Goal: Navigation & Orientation: Find specific page/section

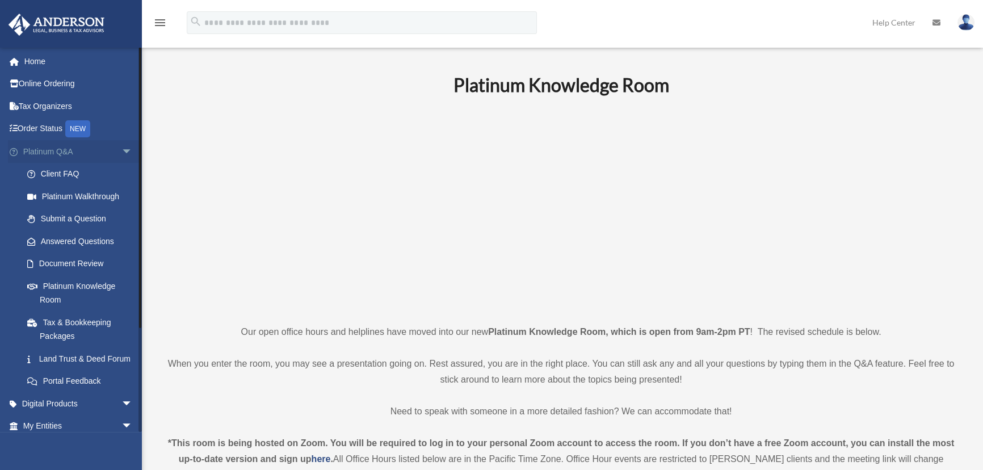
click at [121, 152] on span "arrow_drop_down" at bounding box center [132, 151] width 23 height 23
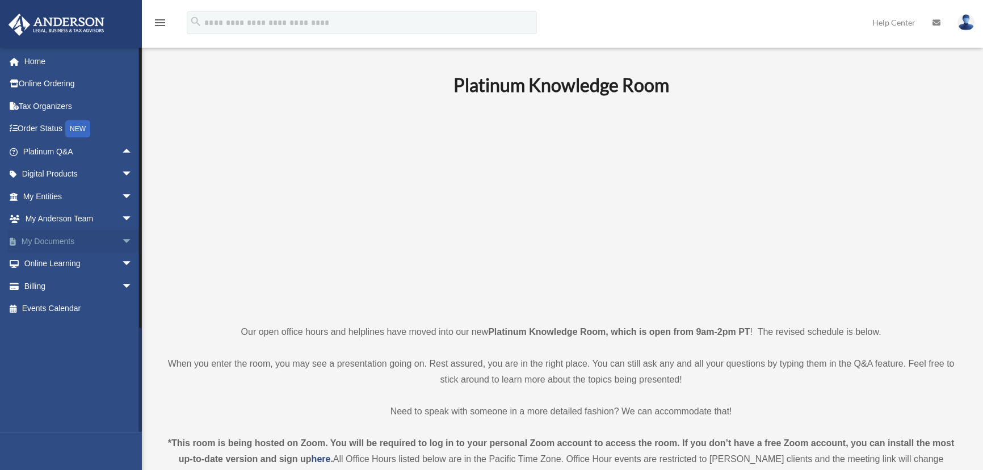
click at [121, 241] on span "arrow_drop_down" at bounding box center [132, 241] width 23 height 23
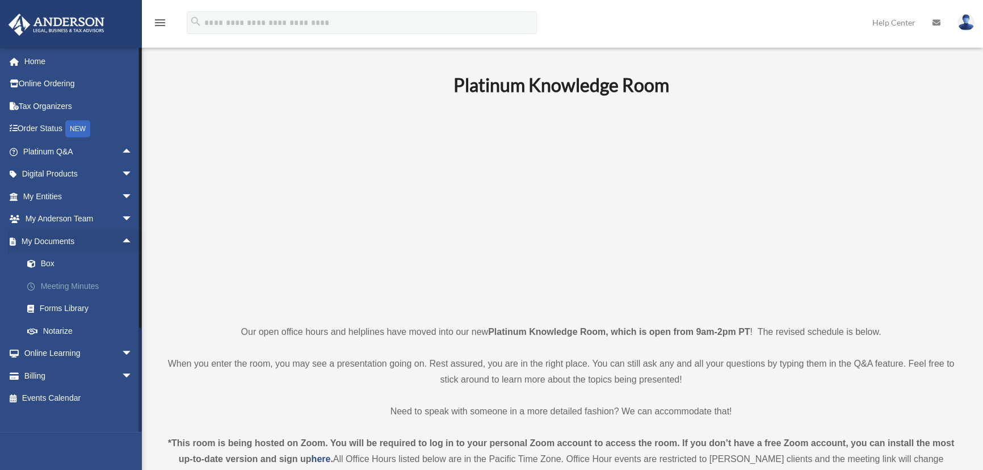
click at [48, 283] on link "Meeting Minutes" at bounding box center [83, 286] width 134 height 23
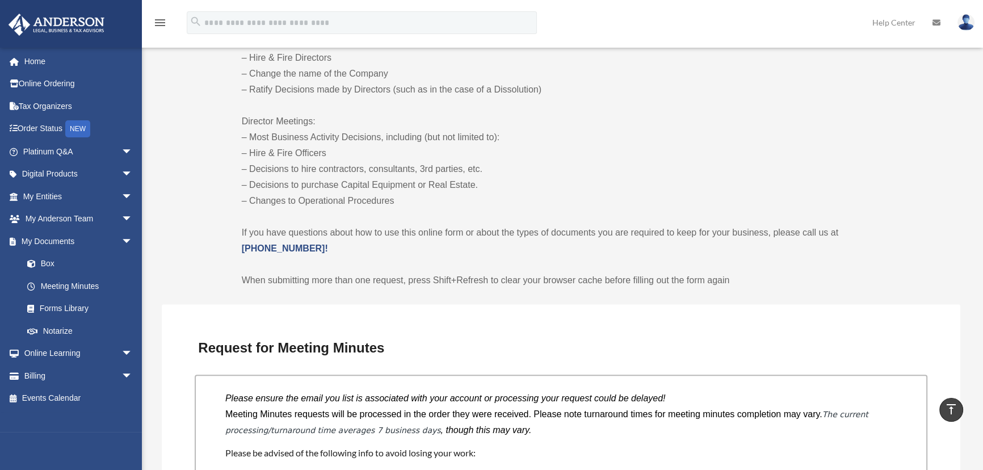
scroll to position [516, 0]
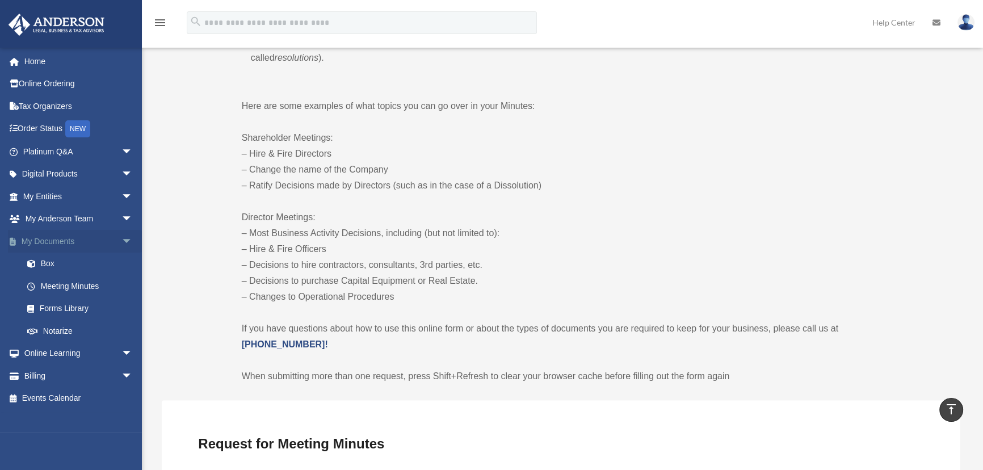
click at [121, 241] on span "arrow_drop_down" at bounding box center [132, 241] width 23 height 23
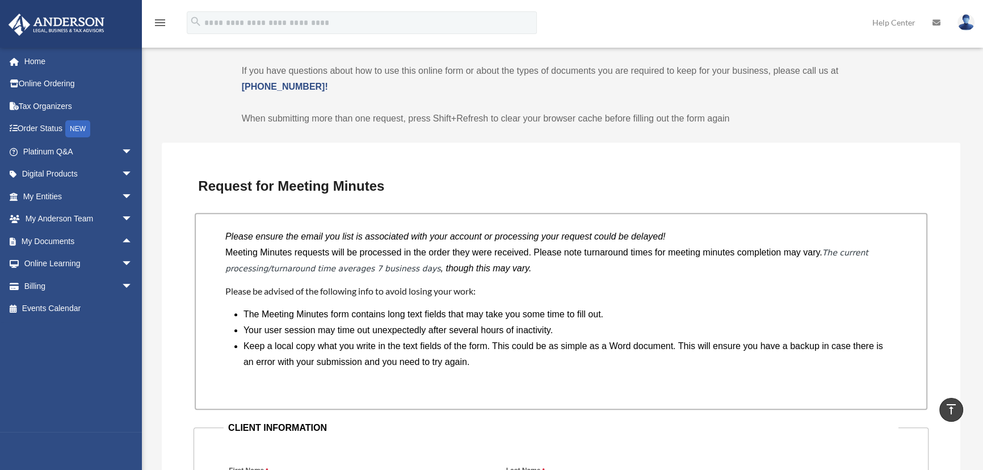
scroll to position [980, 0]
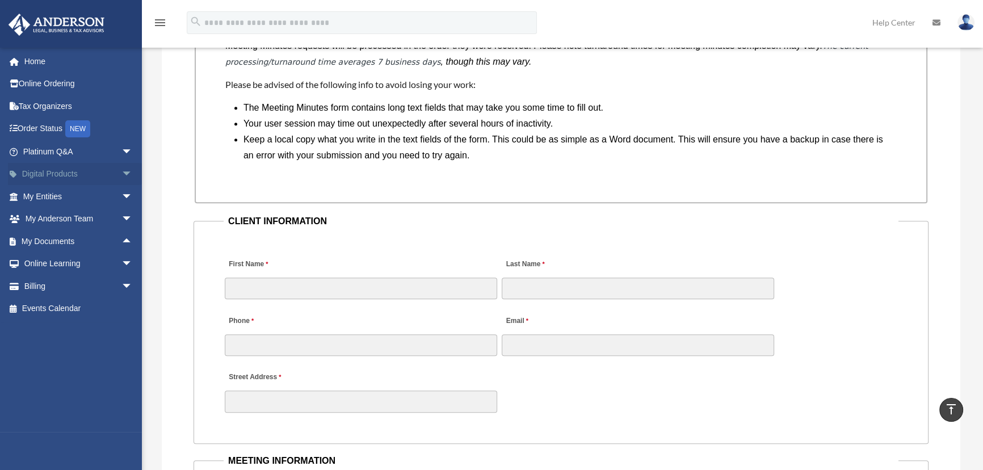
click at [121, 174] on span "arrow_drop_down" at bounding box center [132, 174] width 23 height 23
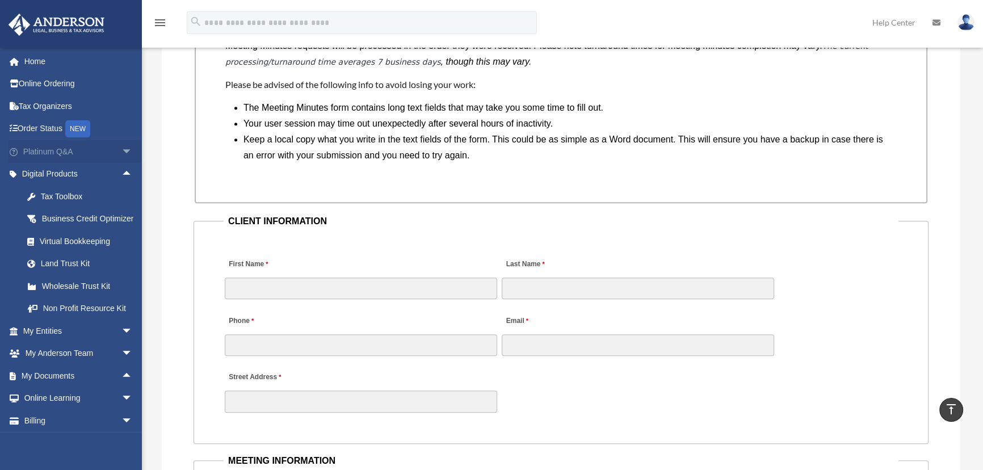
click at [121, 153] on span "arrow_drop_down" at bounding box center [132, 151] width 23 height 23
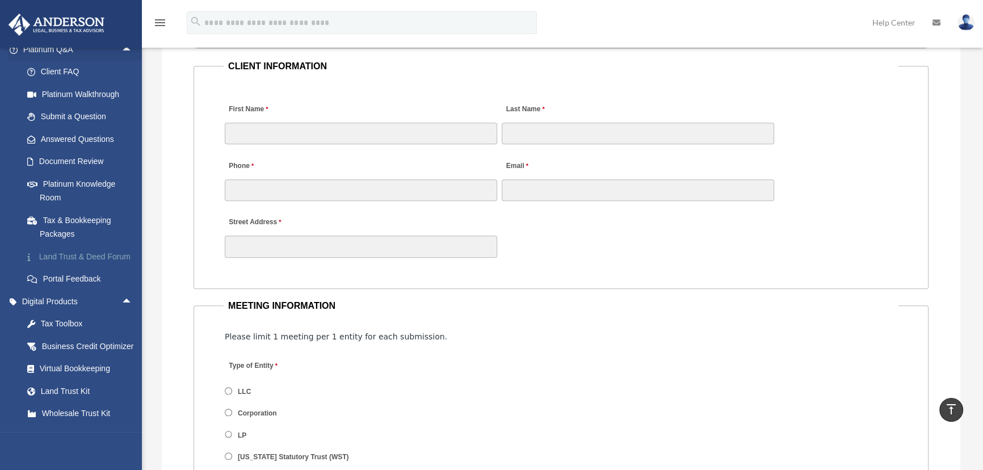
scroll to position [103, 0]
